Goal: Information Seeking & Learning: Understand process/instructions

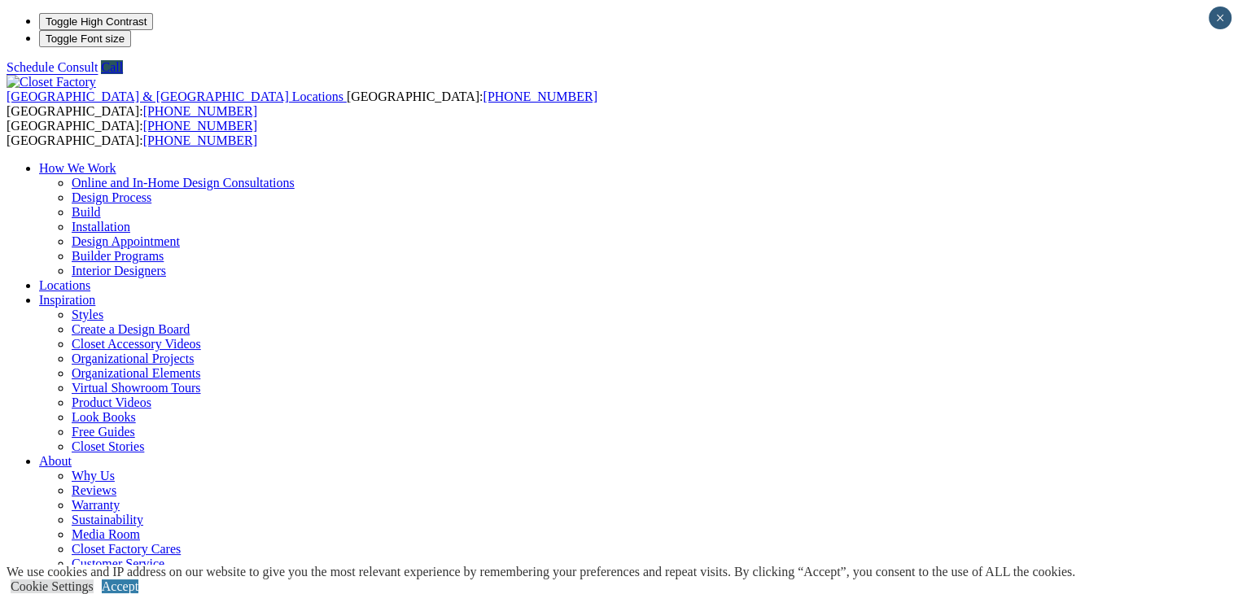
scroll to position [3, 0]
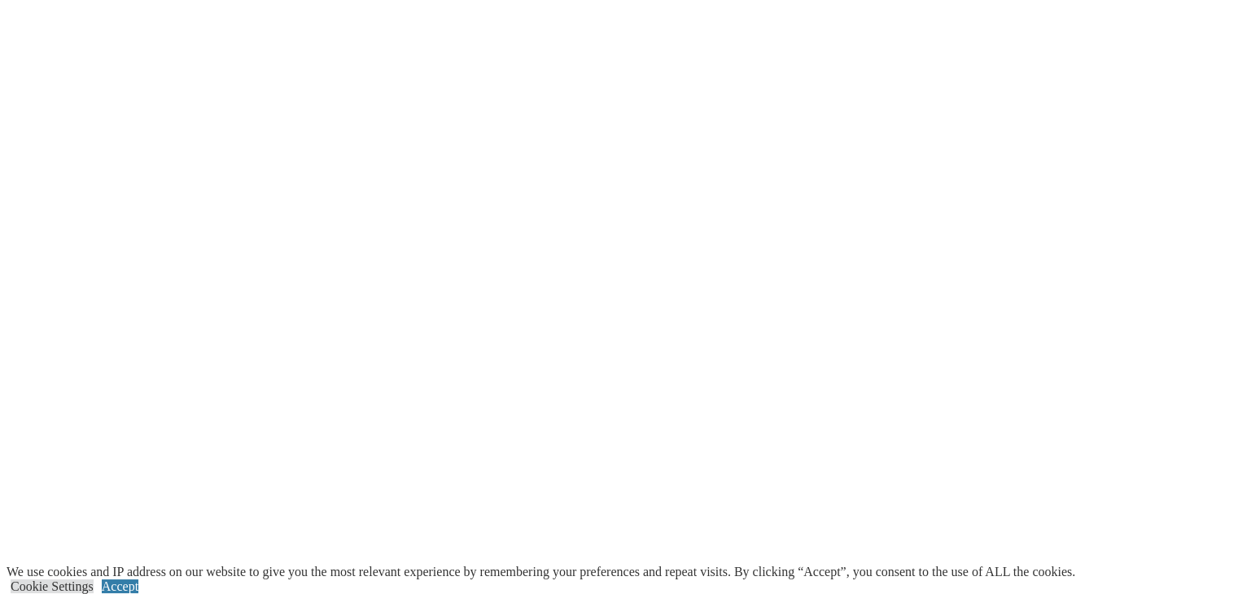
scroll to position [4070, 0]
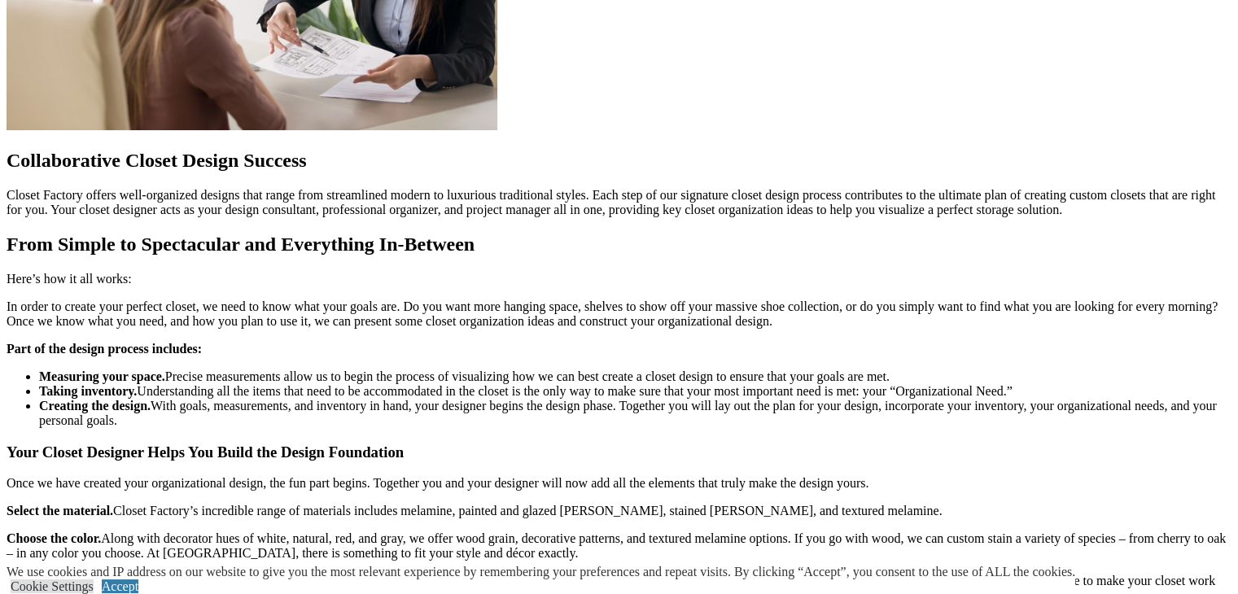
scroll to position [1953, 0]
